Goal: Information Seeking & Learning: Learn about a topic

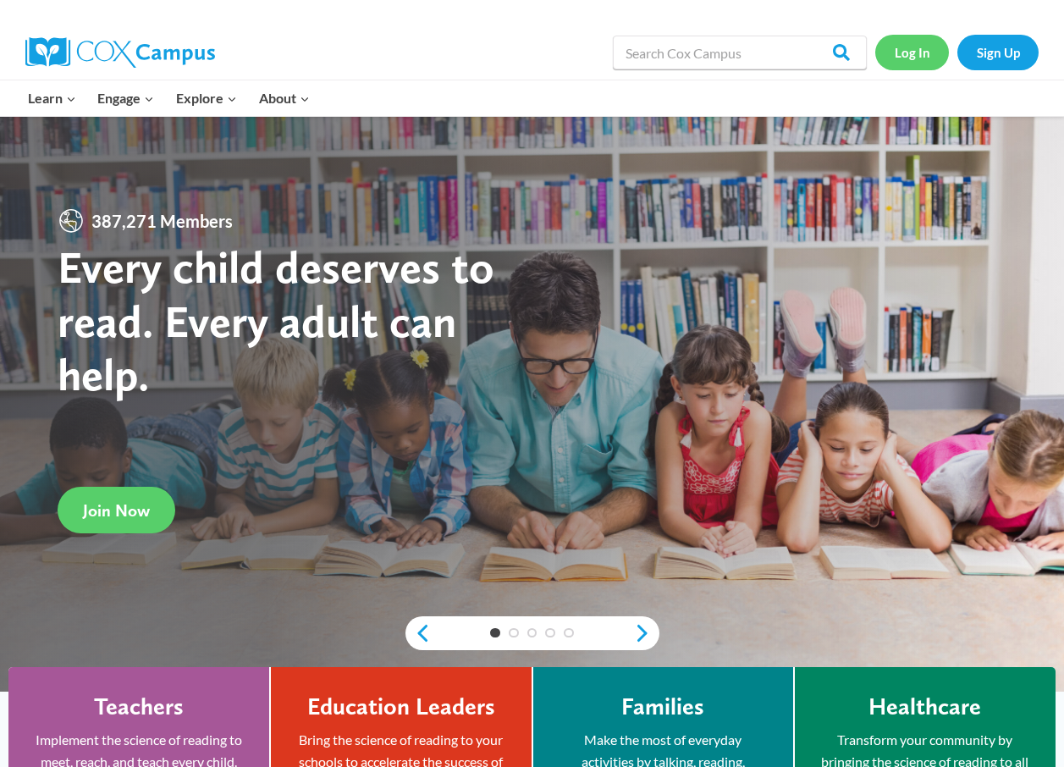
click at [912, 56] on link "Log In" at bounding box center [913, 52] width 74 height 35
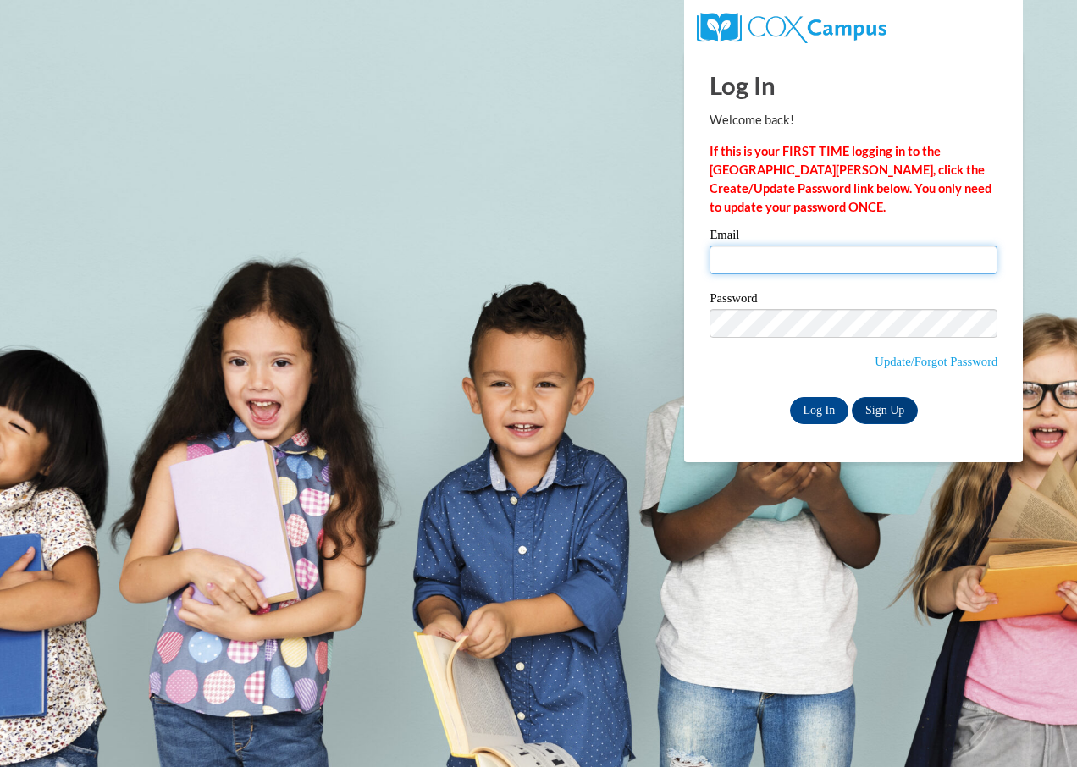
click at [805, 262] on input "Email" at bounding box center [854, 260] width 288 height 29
type input "lovandakvandiver@gmail.com"
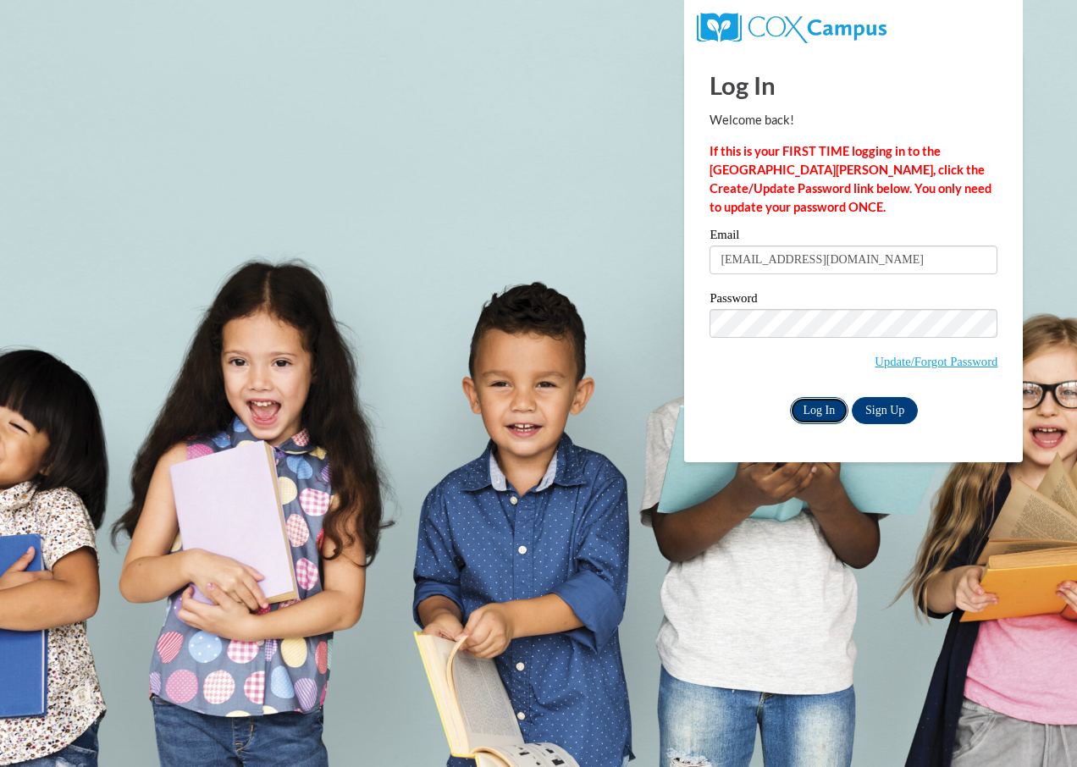
click at [816, 405] on input "Log In" at bounding box center [819, 410] width 59 height 27
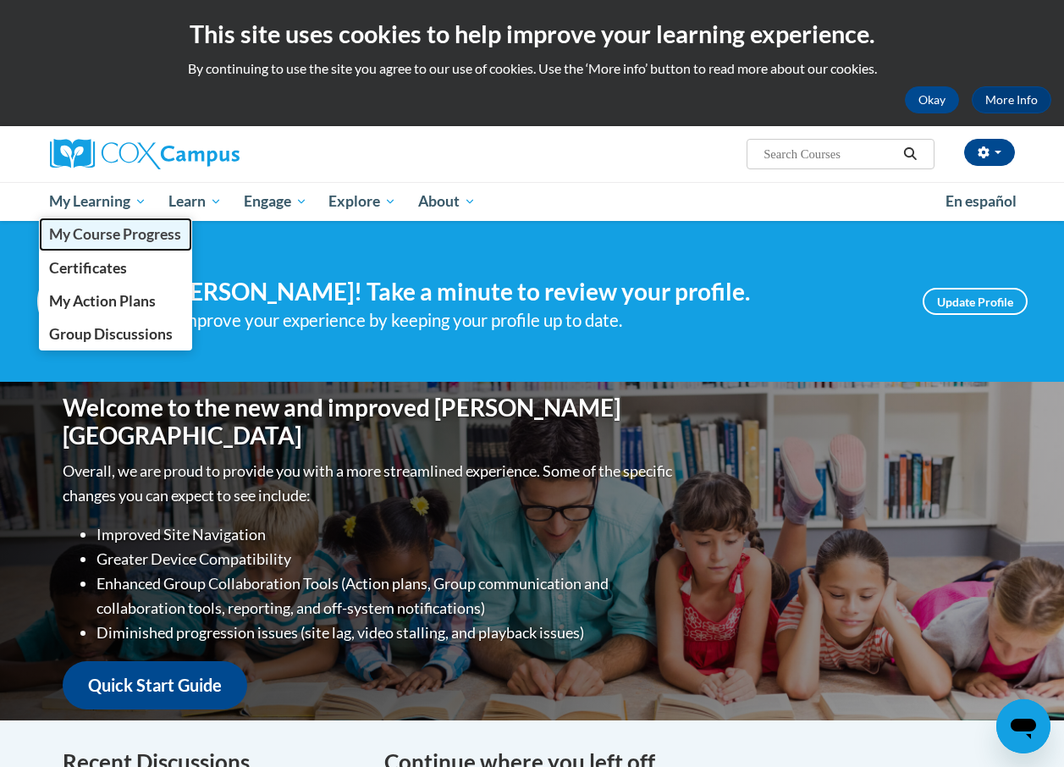
click at [113, 235] on span "My Course Progress" at bounding box center [115, 234] width 132 height 18
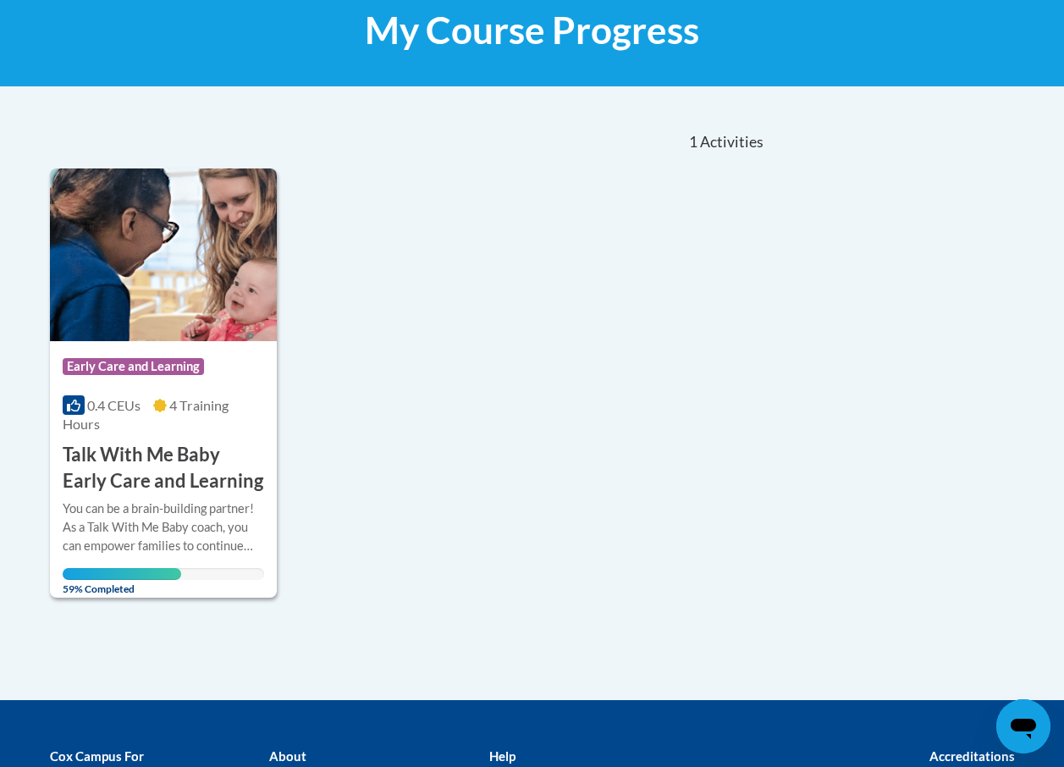
scroll to position [224, 0]
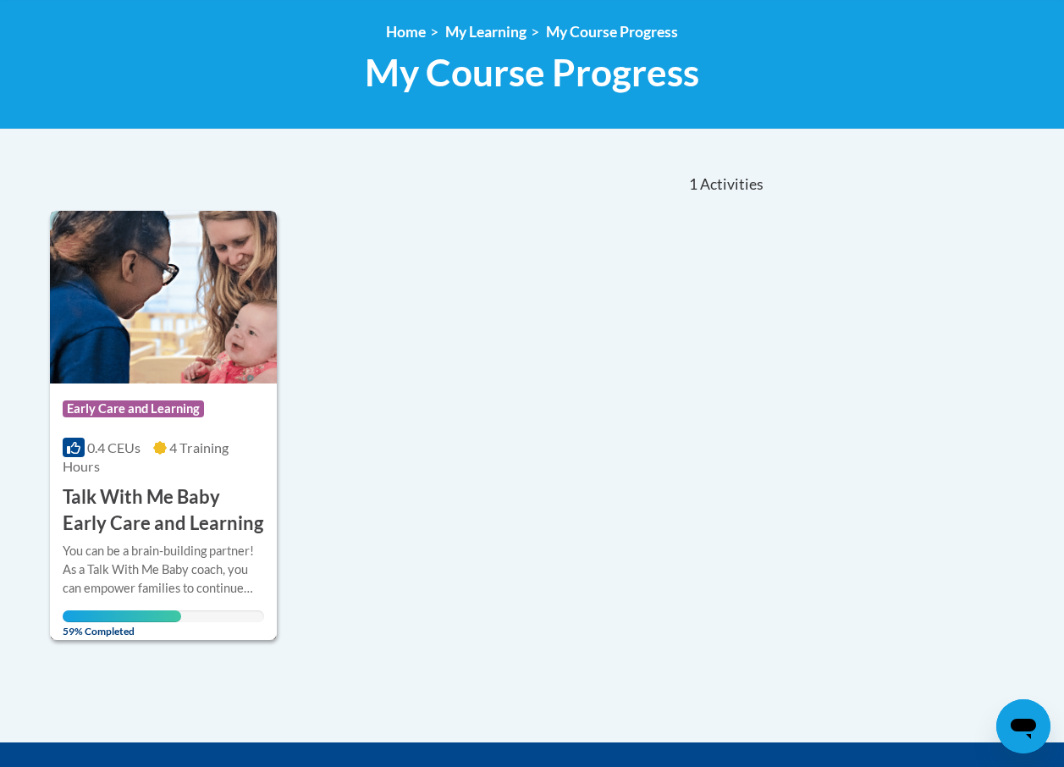
click at [148, 530] on h3 "Talk With Me Baby Early Care and Learning" at bounding box center [164, 510] width 202 height 53
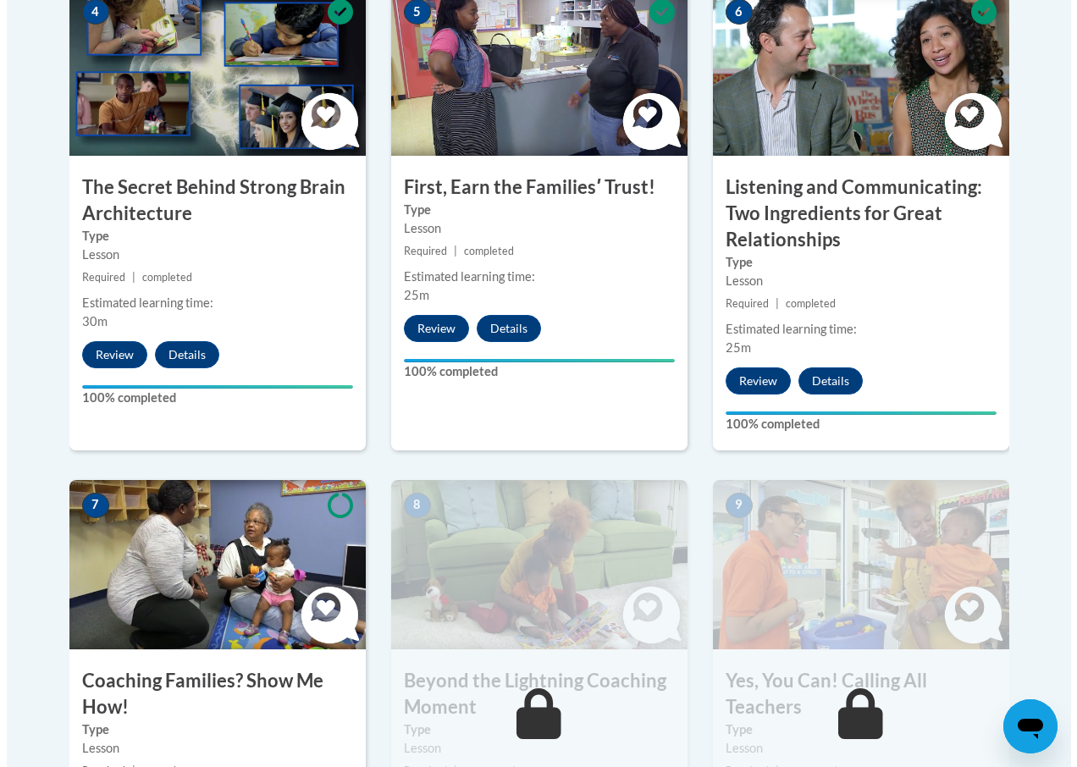
scroll to position [1355, 0]
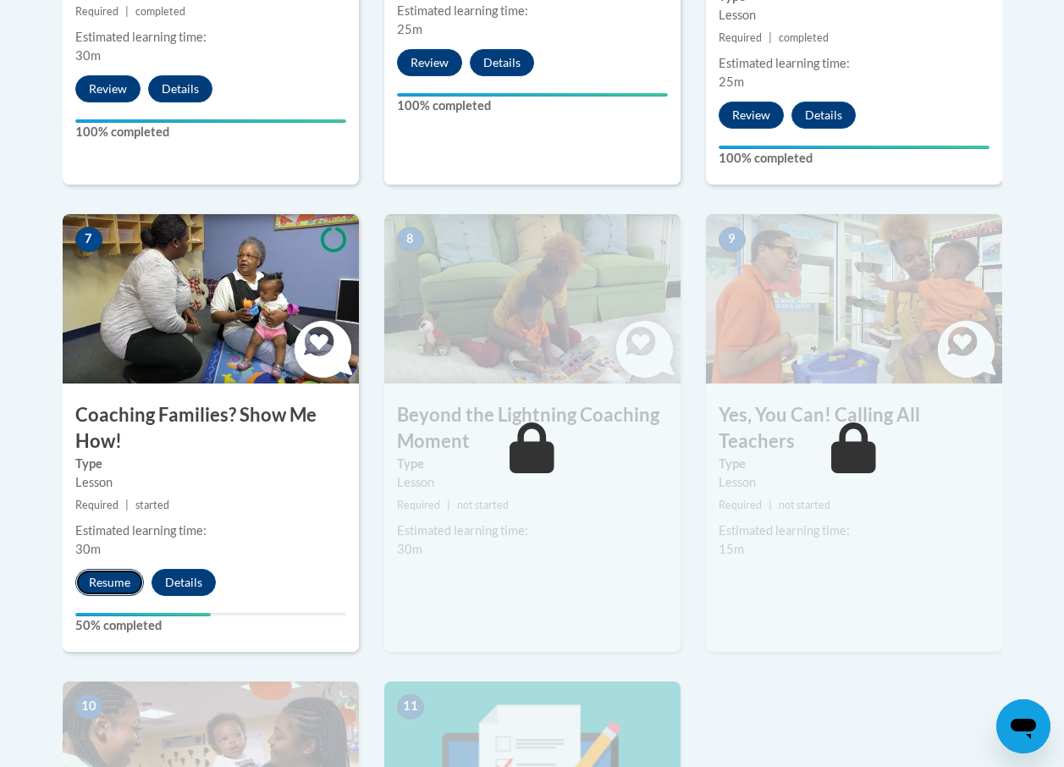
click at [115, 583] on button "Resume" at bounding box center [109, 582] width 69 height 27
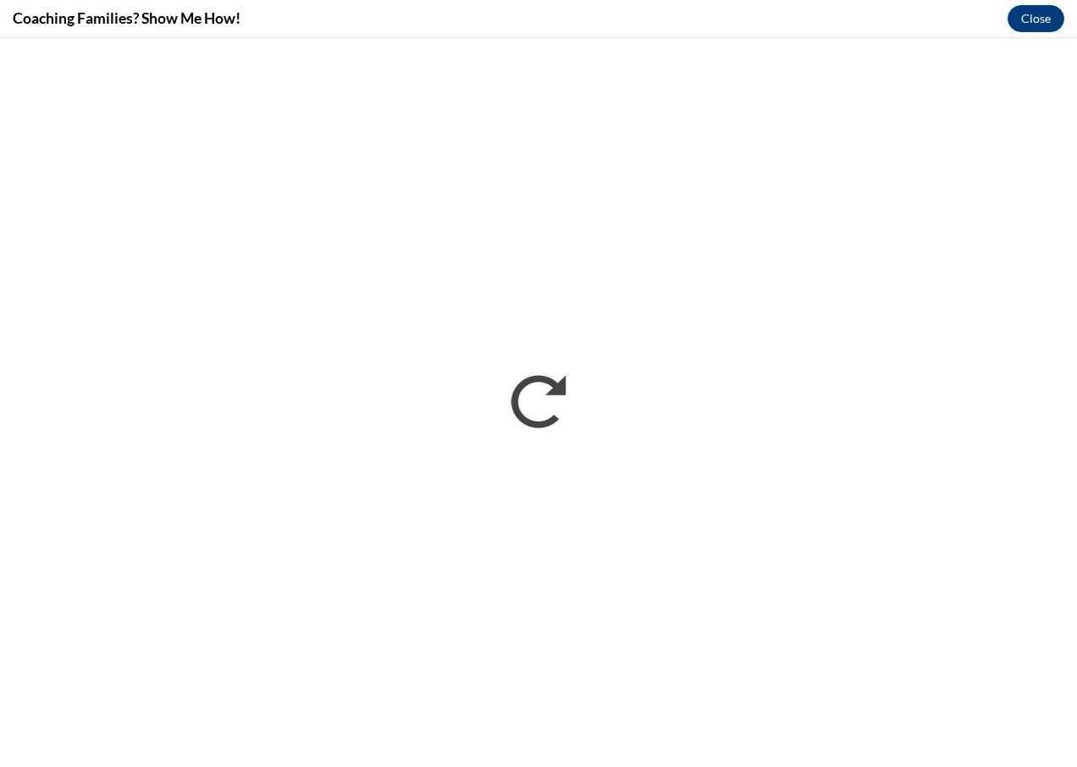
scroll to position [0, 0]
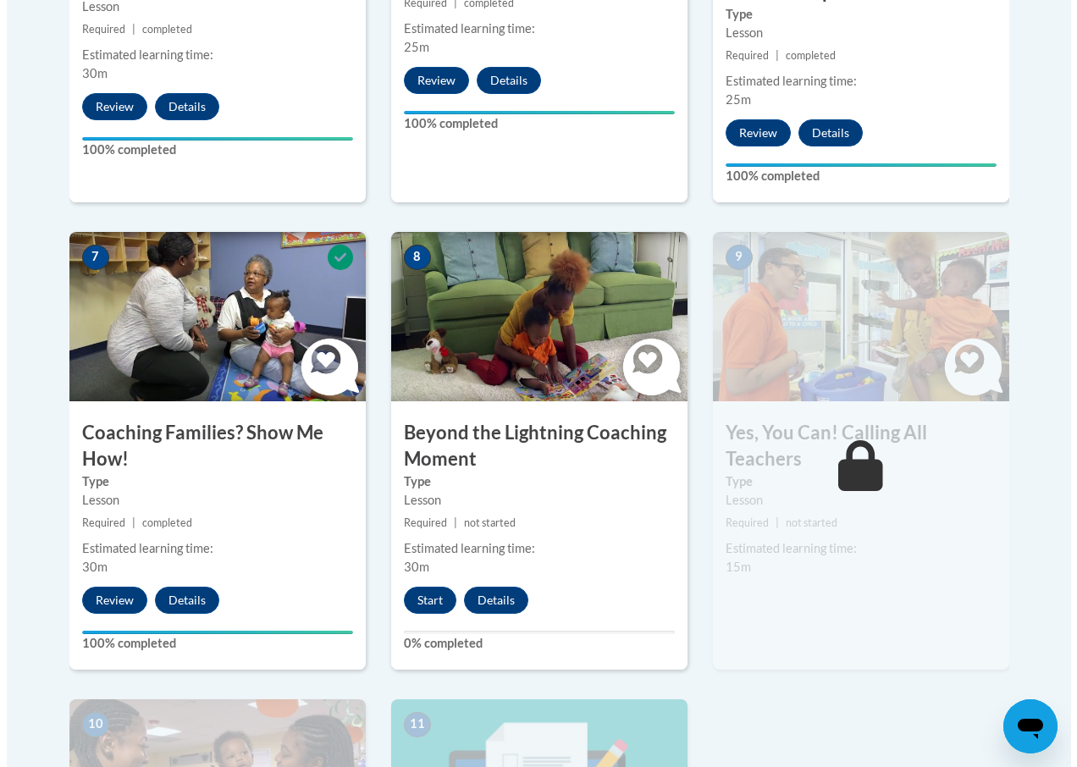
scroll to position [1440, 0]
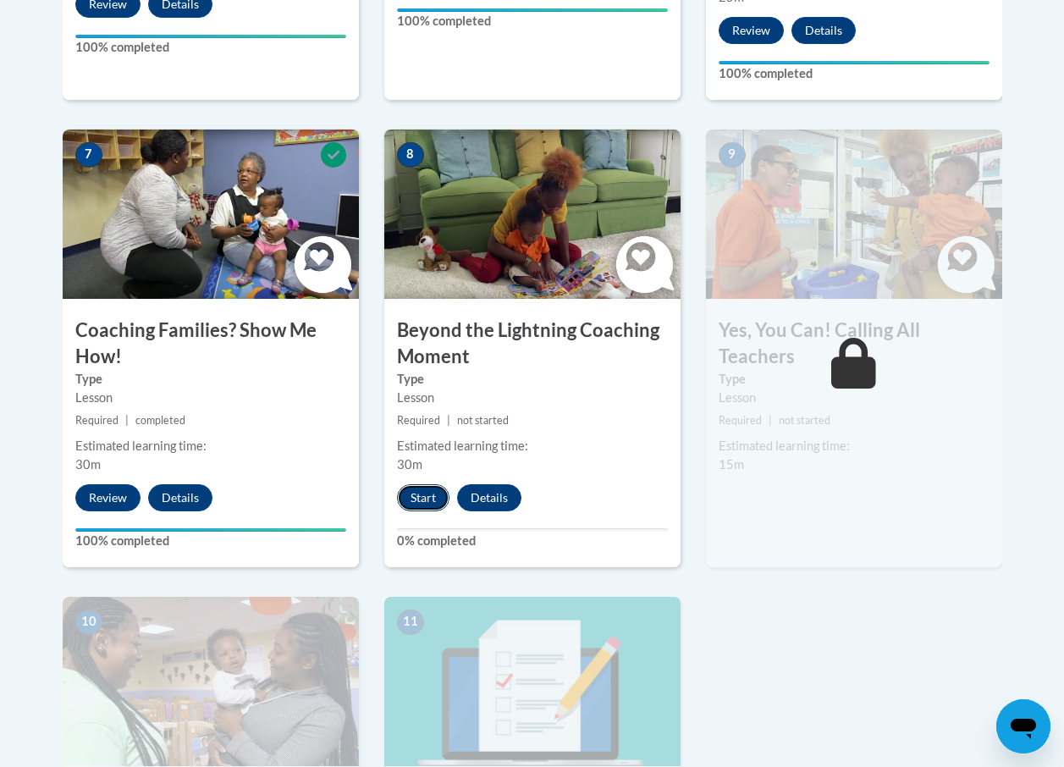
click at [426, 497] on button "Start" at bounding box center [423, 497] width 53 height 27
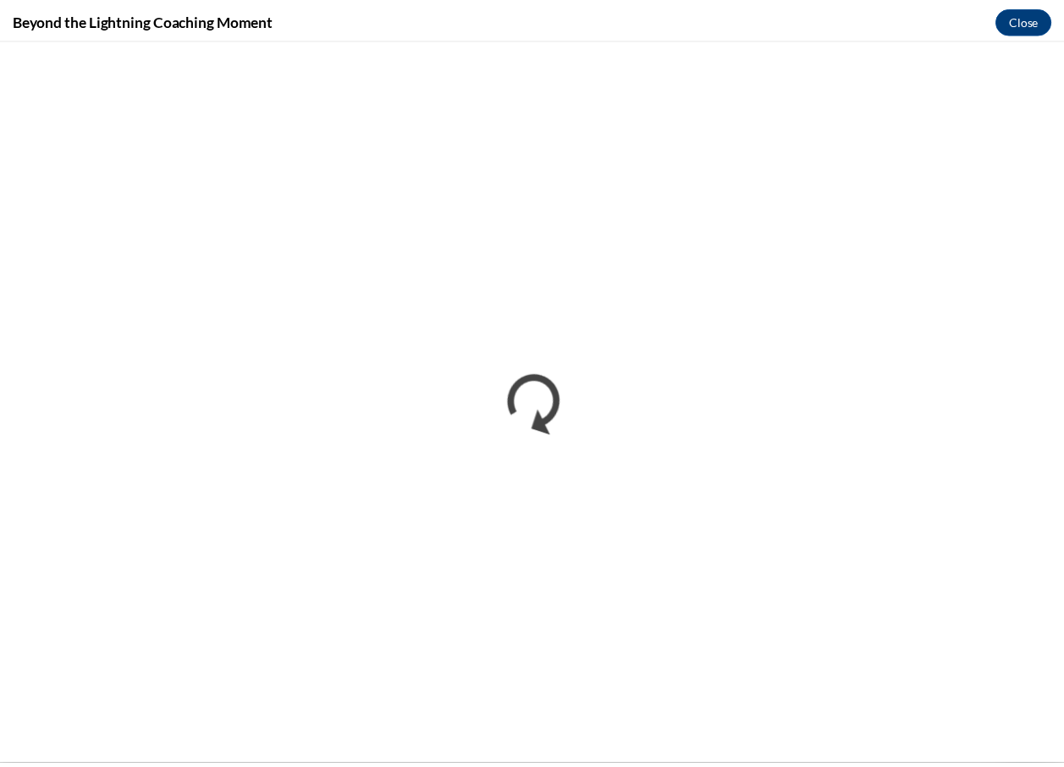
scroll to position [0, 0]
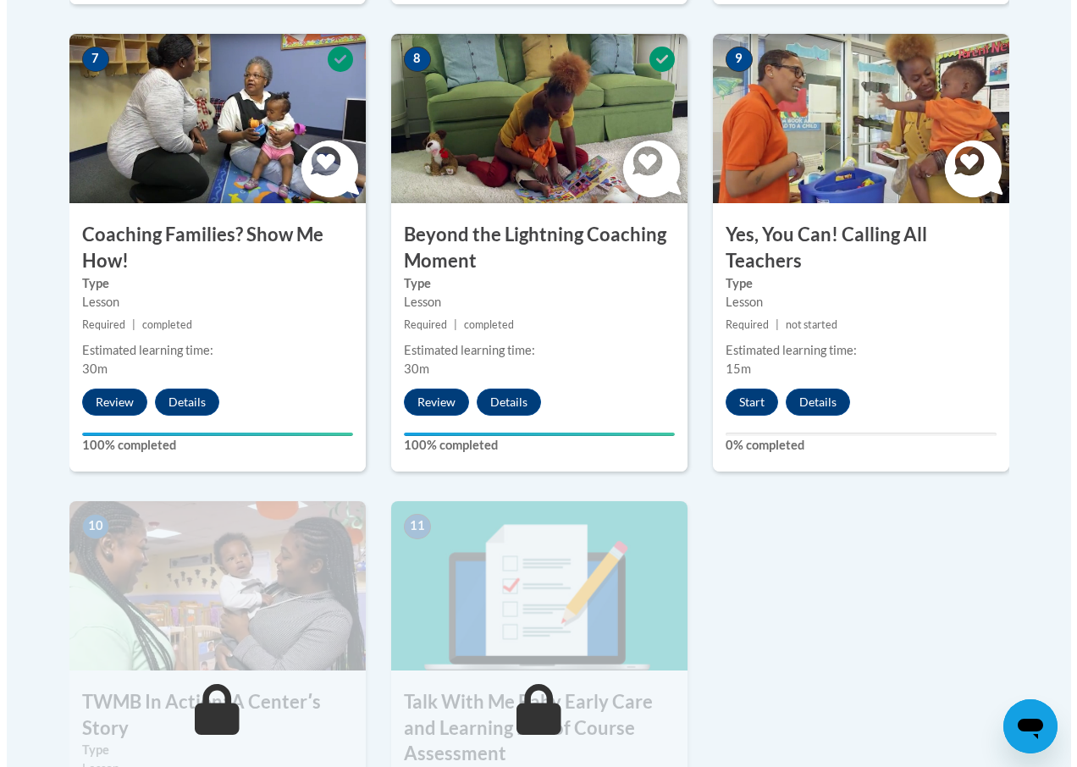
scroll to position [1609, 0]
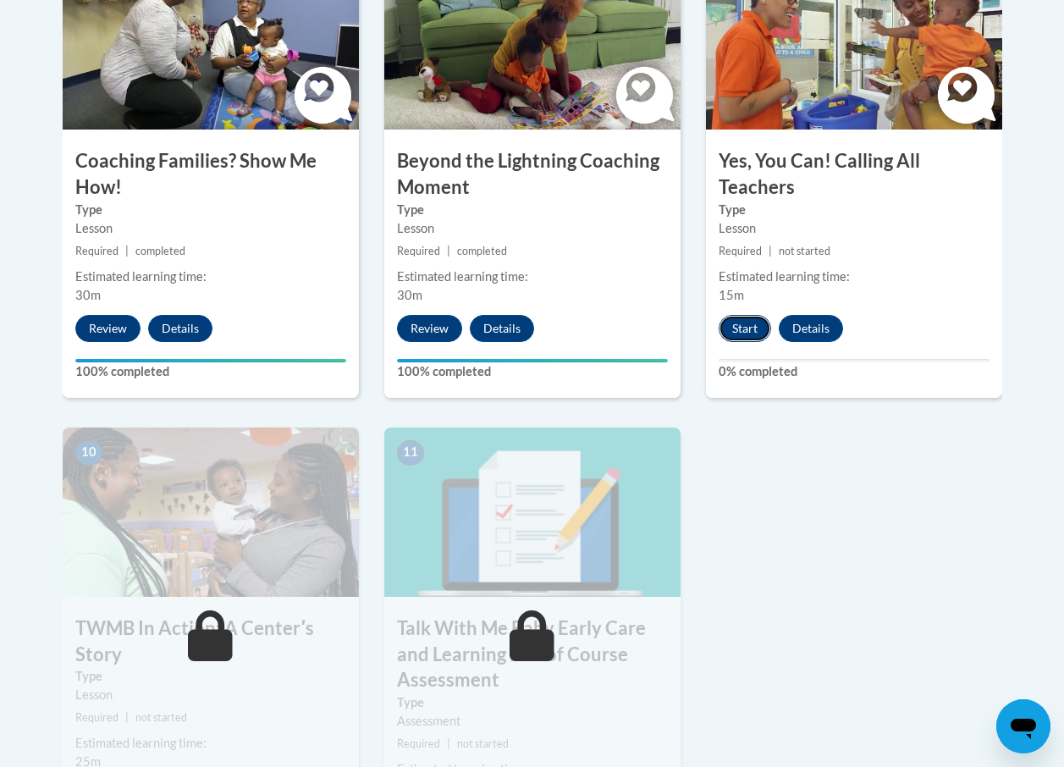
click at [749, 329] on button "Start" at bounding box center [745, 328] width 53 height 27
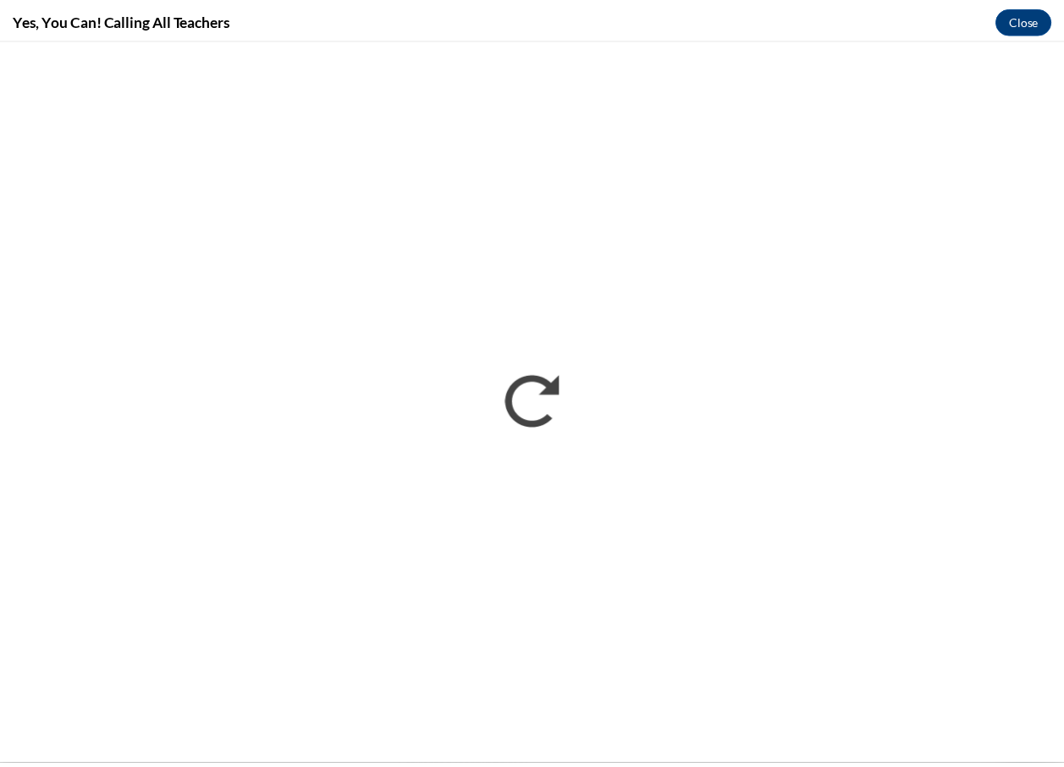
scroll to position [0, 0]
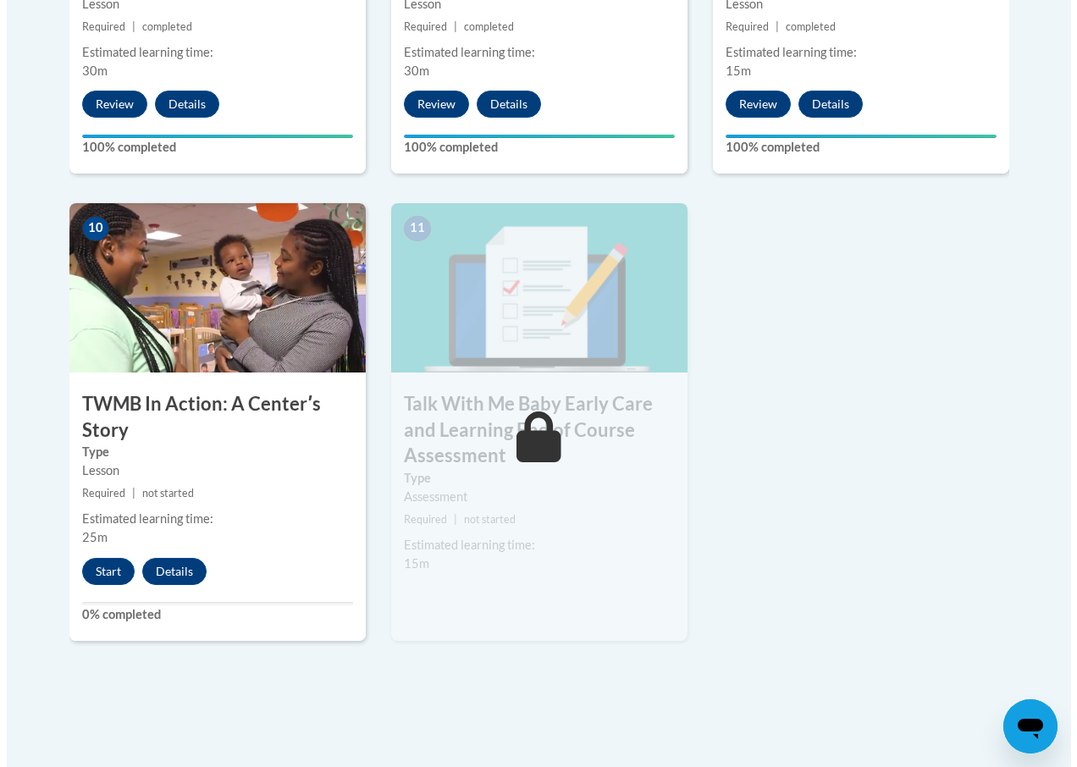
scroll to position [1863, 0]
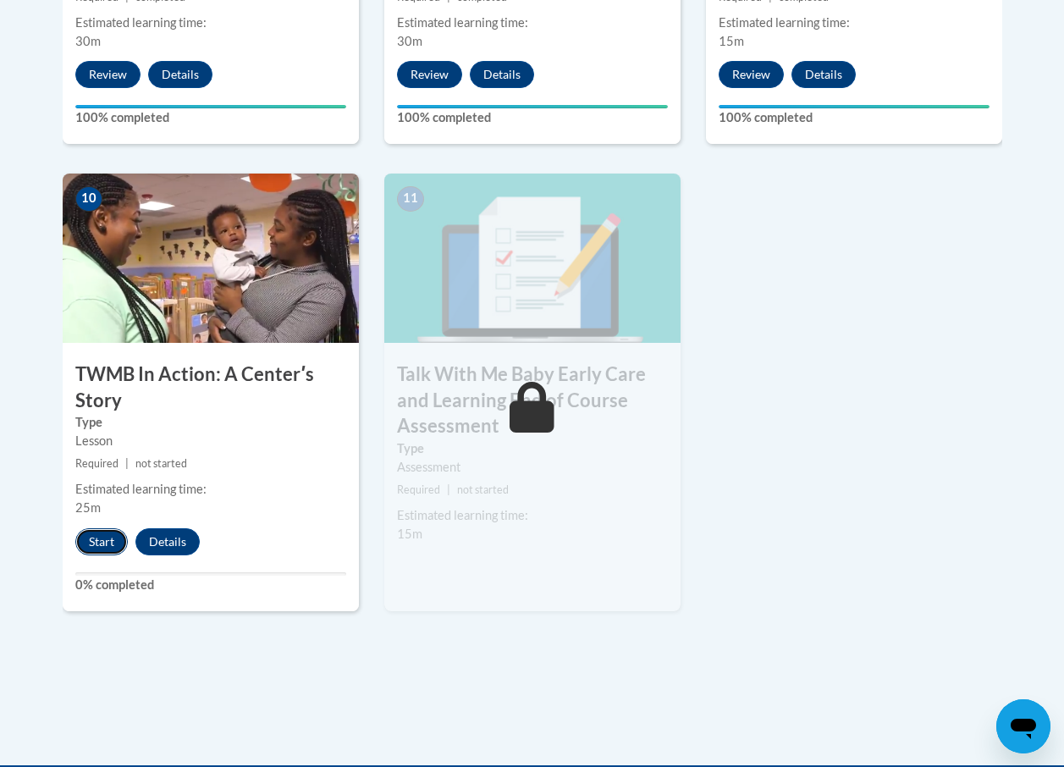
click at [94, 538] on button "Start" at bounding box center [101, 541] width 53 height 27
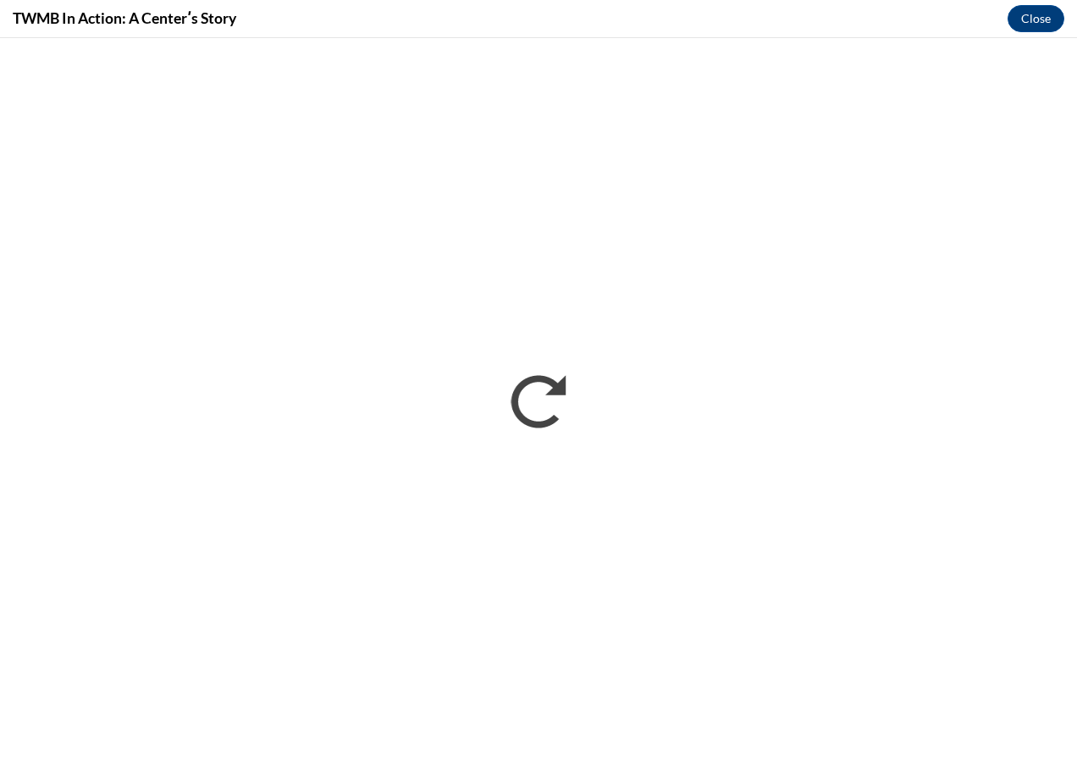
scroll to position [0, 0]
